Goal: Task Accomplishment & Management: Use online tool/utility

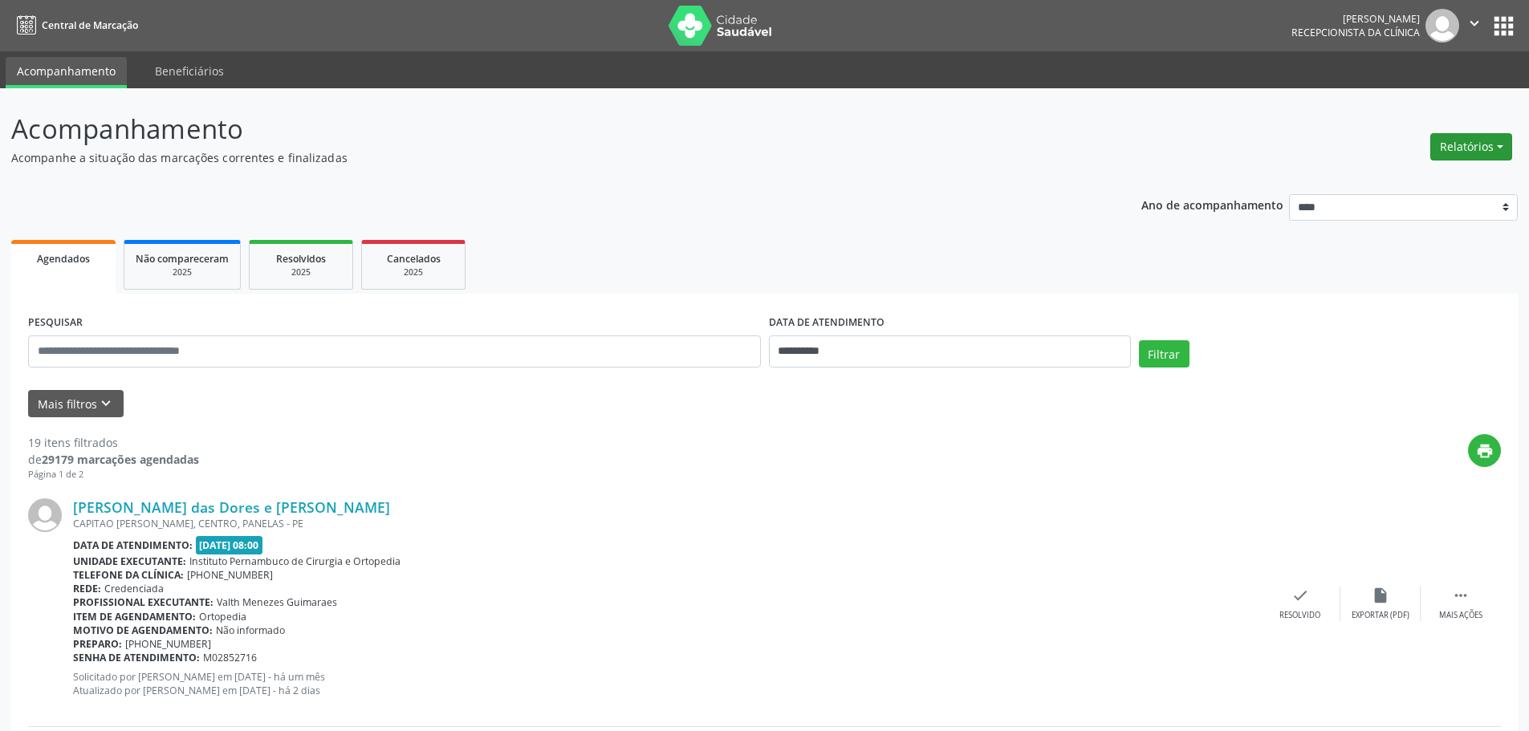
click at [1483, 148] on button "Relatórios" at bounding box center [1471, 146] width 82 height 27
click at [1426, 177] on link "Agendamentos" at bounding box center [1426, 181] width 173 height 22
select select "*"
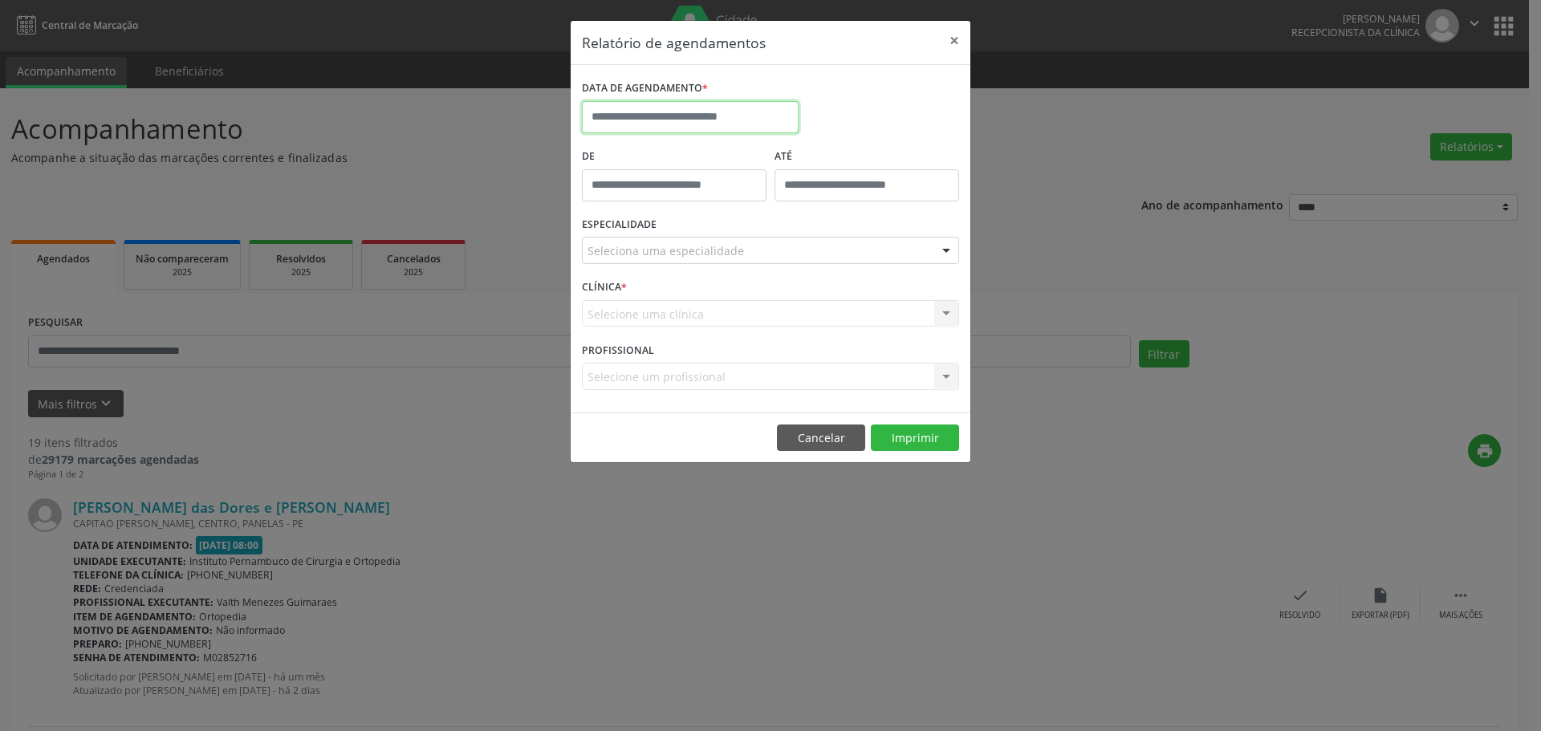
click at [716, 116] on input "text" at bounding box center [690, 117] width 217 height 32
click at [706, 336] on span "27" at bounding box center [705, 329] width 31 height 31
type input "**********"
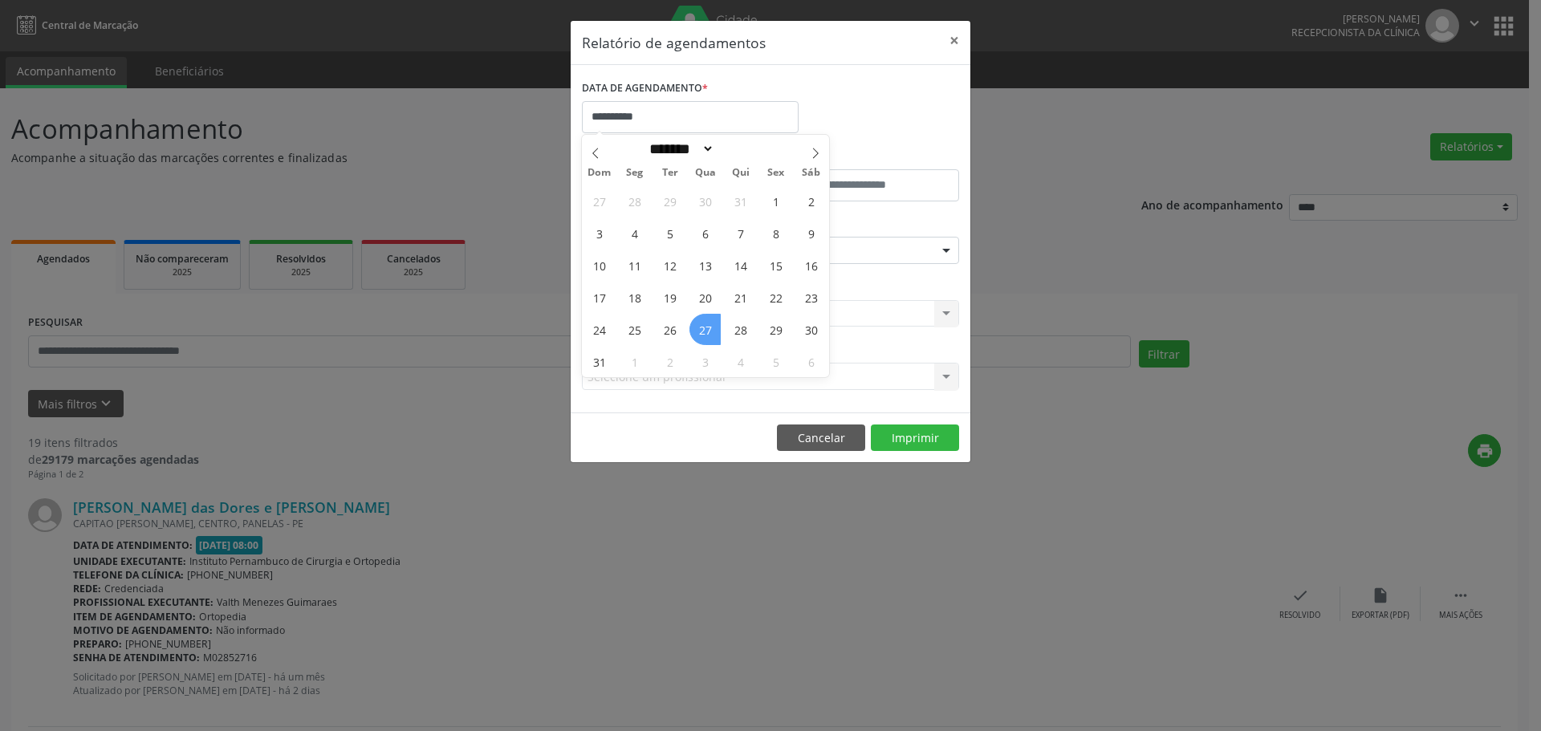
click at [706, 336] on span "27" at bounding box center [705, 329] width 31 height 31
click at [706, 336] on div "CLÍNICA * Selecione uma clínica Nenhum resultado encontrado para: " " Não há ne…" at bounding box center [770, 306] width 385 height 63
click at [764, 246] on div "Seleciona uma especialidade" at bounding box center [770, 250] width 377 height 27
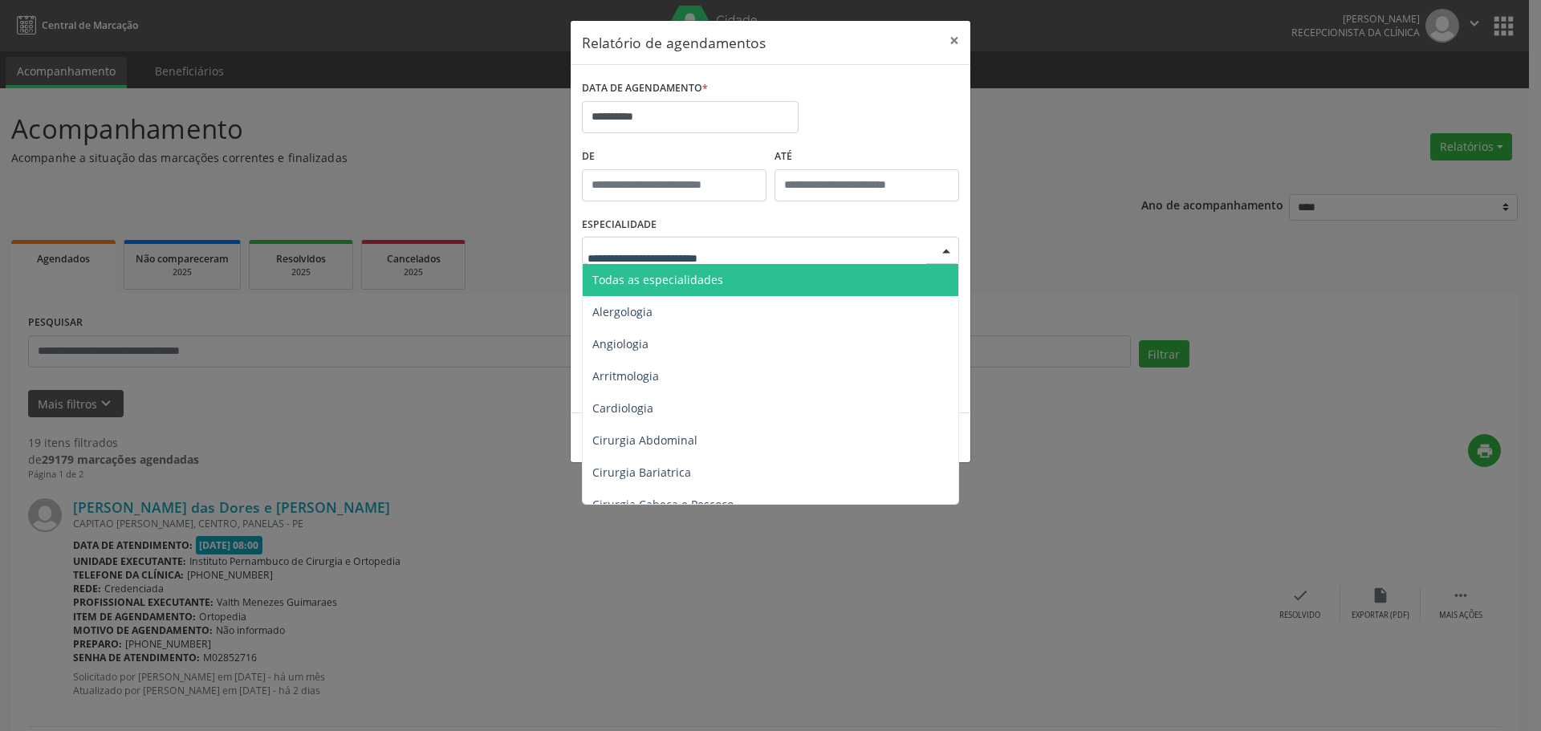
click at [729, 275] on span "Todas as especialidades" at bounding box center [772, 280] width 378 height 32
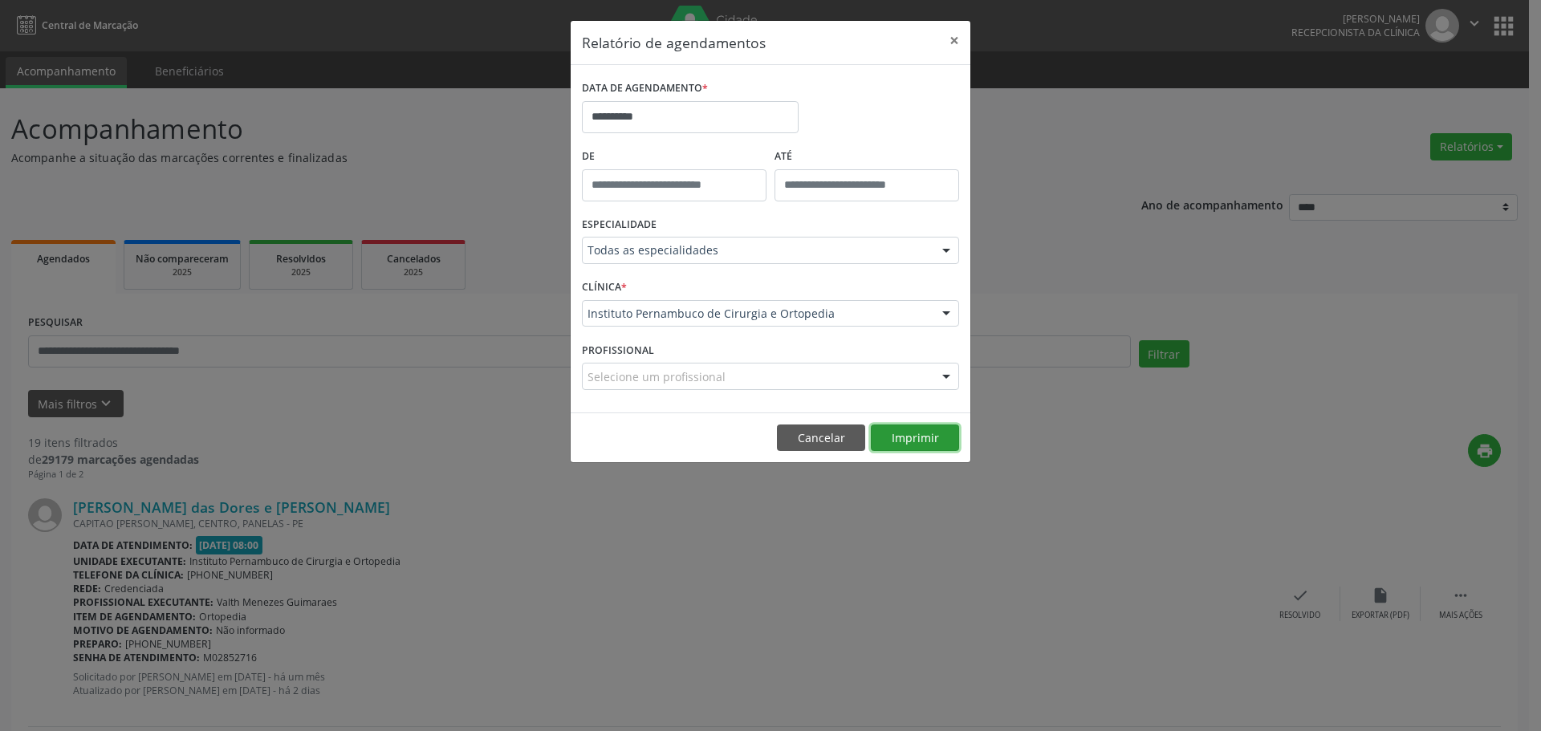
click at [928, 445] on button "Imprimir" at bounding box center [915, 438] width 88 height 27
